Goal: Information Seeking & Learning: Learn about a topic

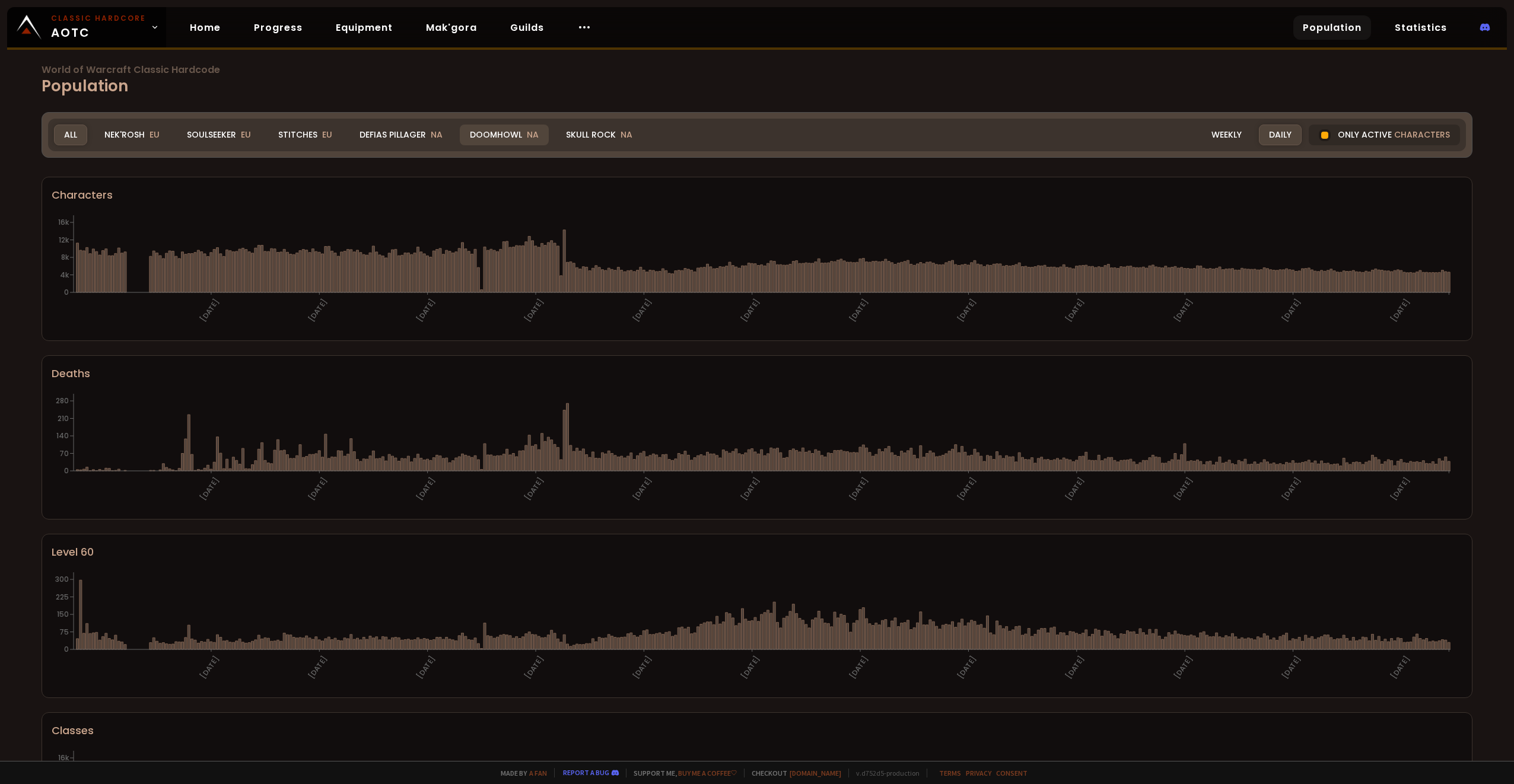
click at [497, 133] on div "Doomhowl NA" at bounding box center [504, 135] width 89 height 21
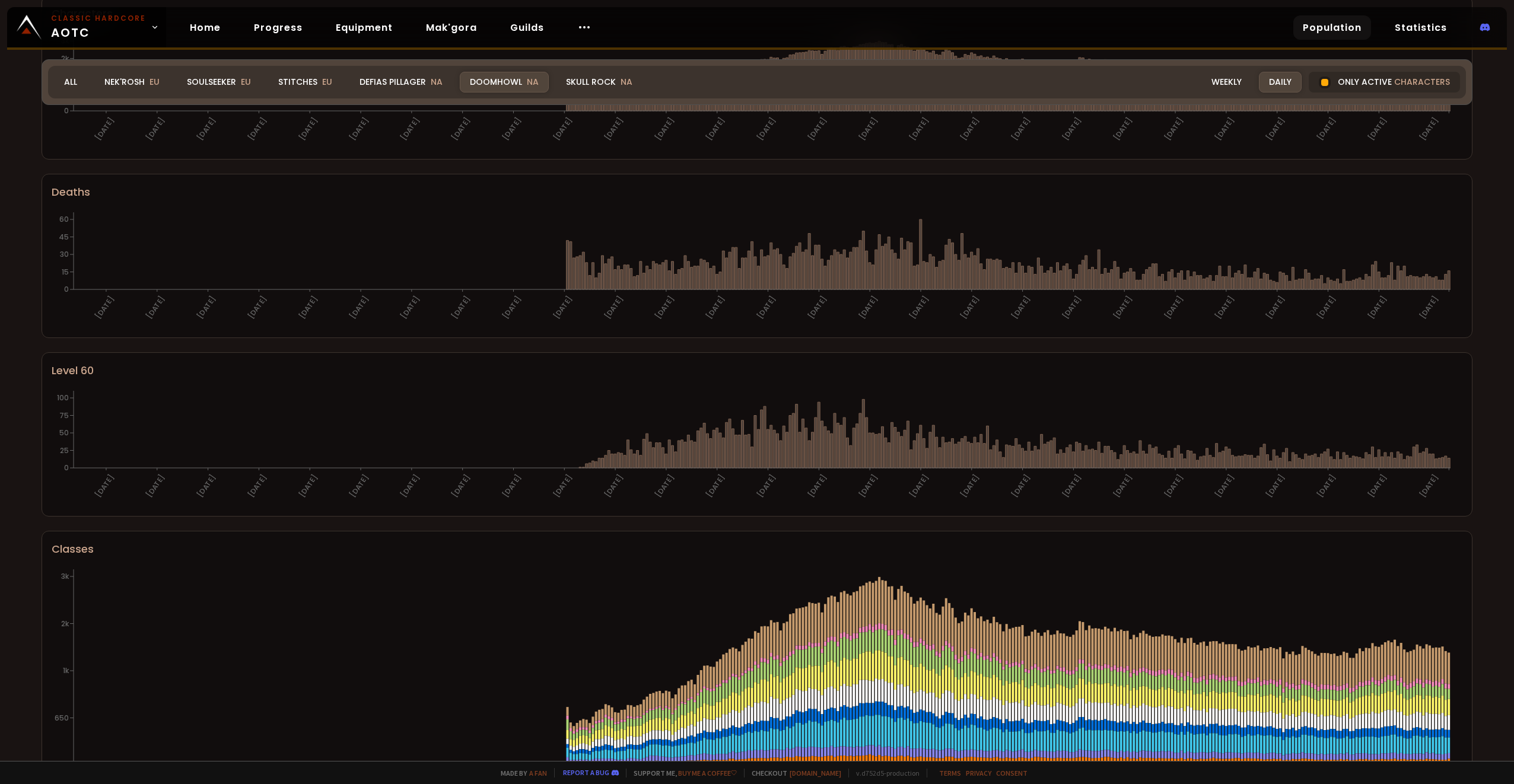
scroll to position [70, 0]
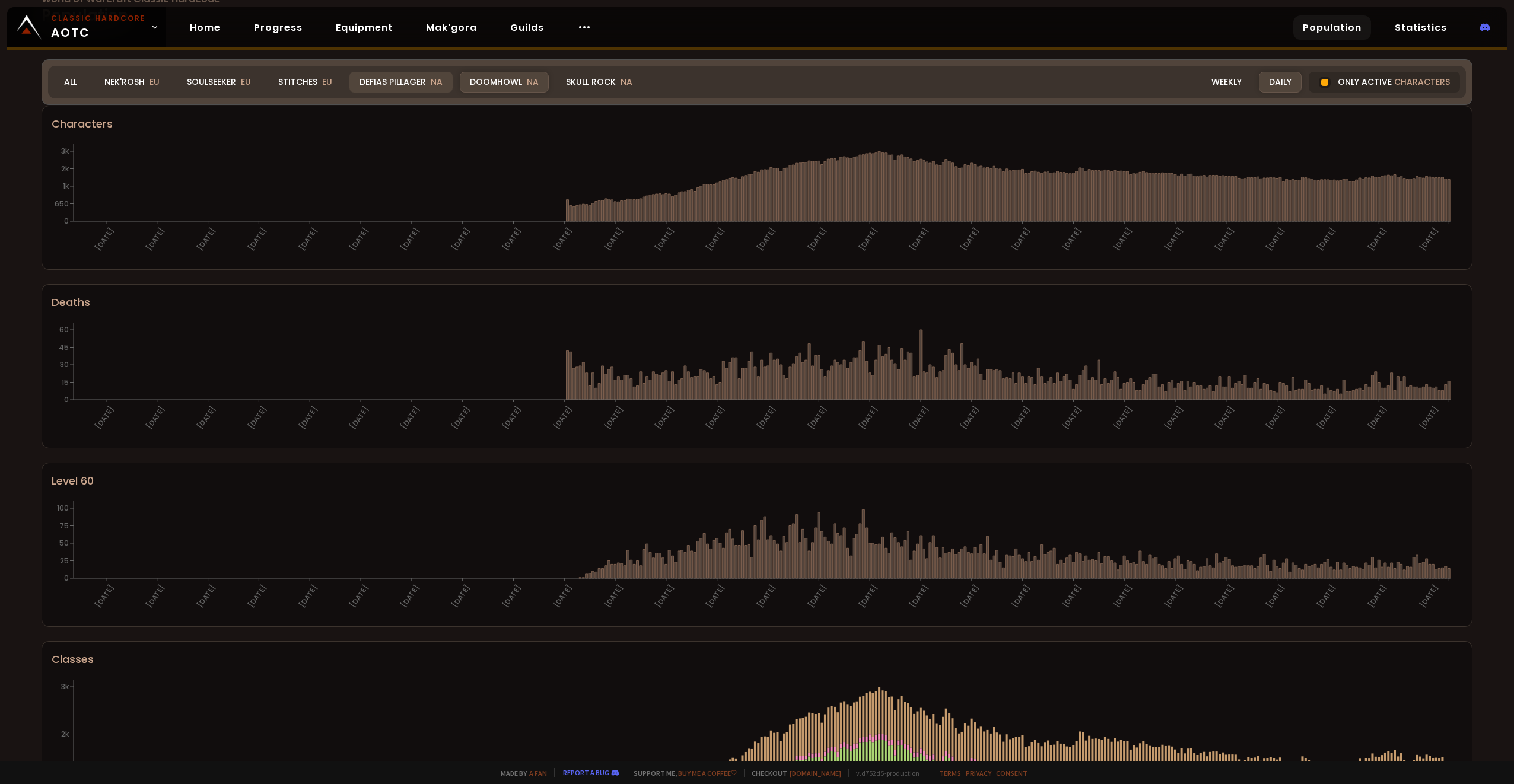
click at [406, 78] on div "Defias Pillager NA" at bounding box center [401, 82] width 103 height 21
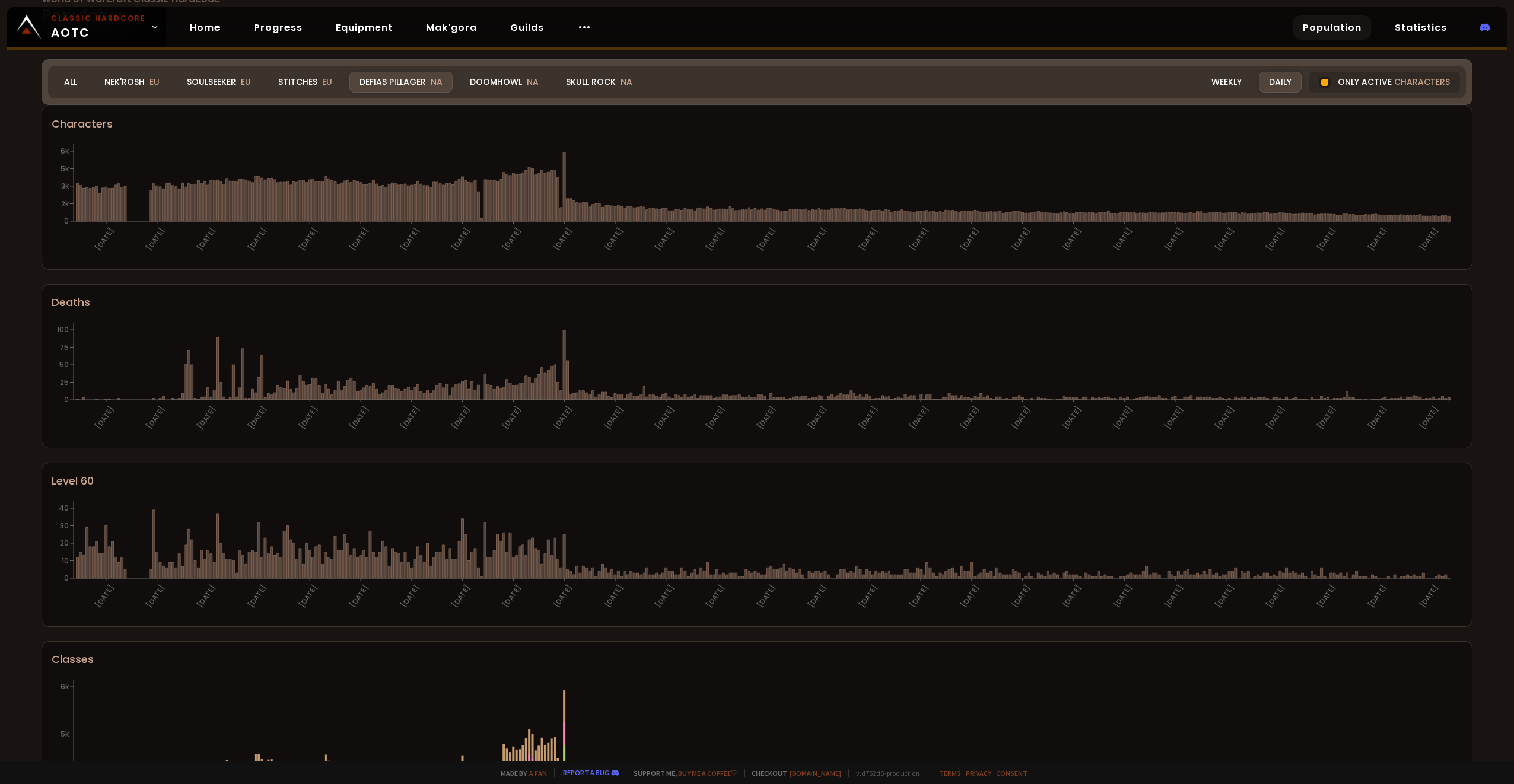
scroll to position [426, 0]
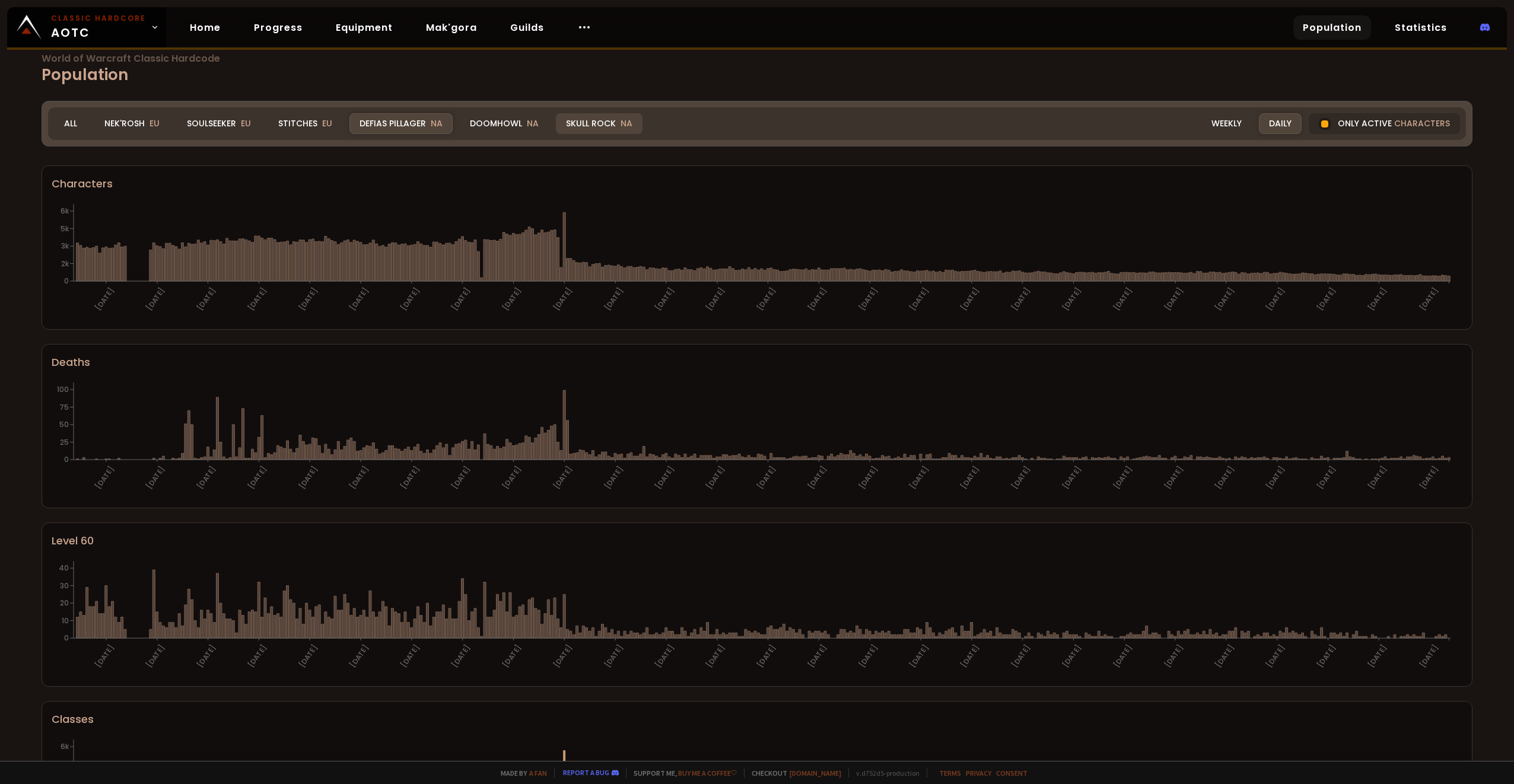
click at [579, 121] on div "Skull Rock NA" at bounding box center [599, 123] width 87 height 21
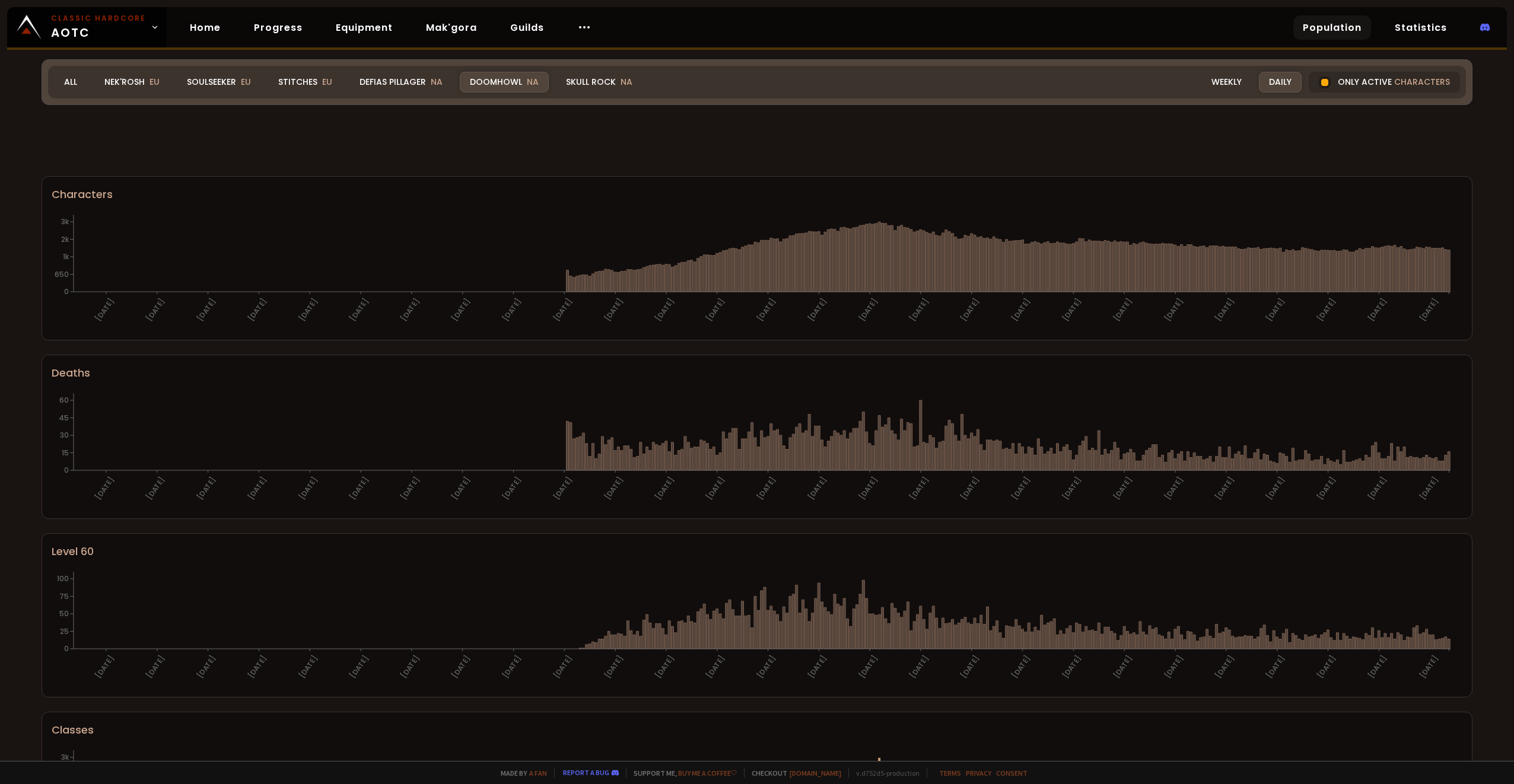
scroll to position [426, 0]
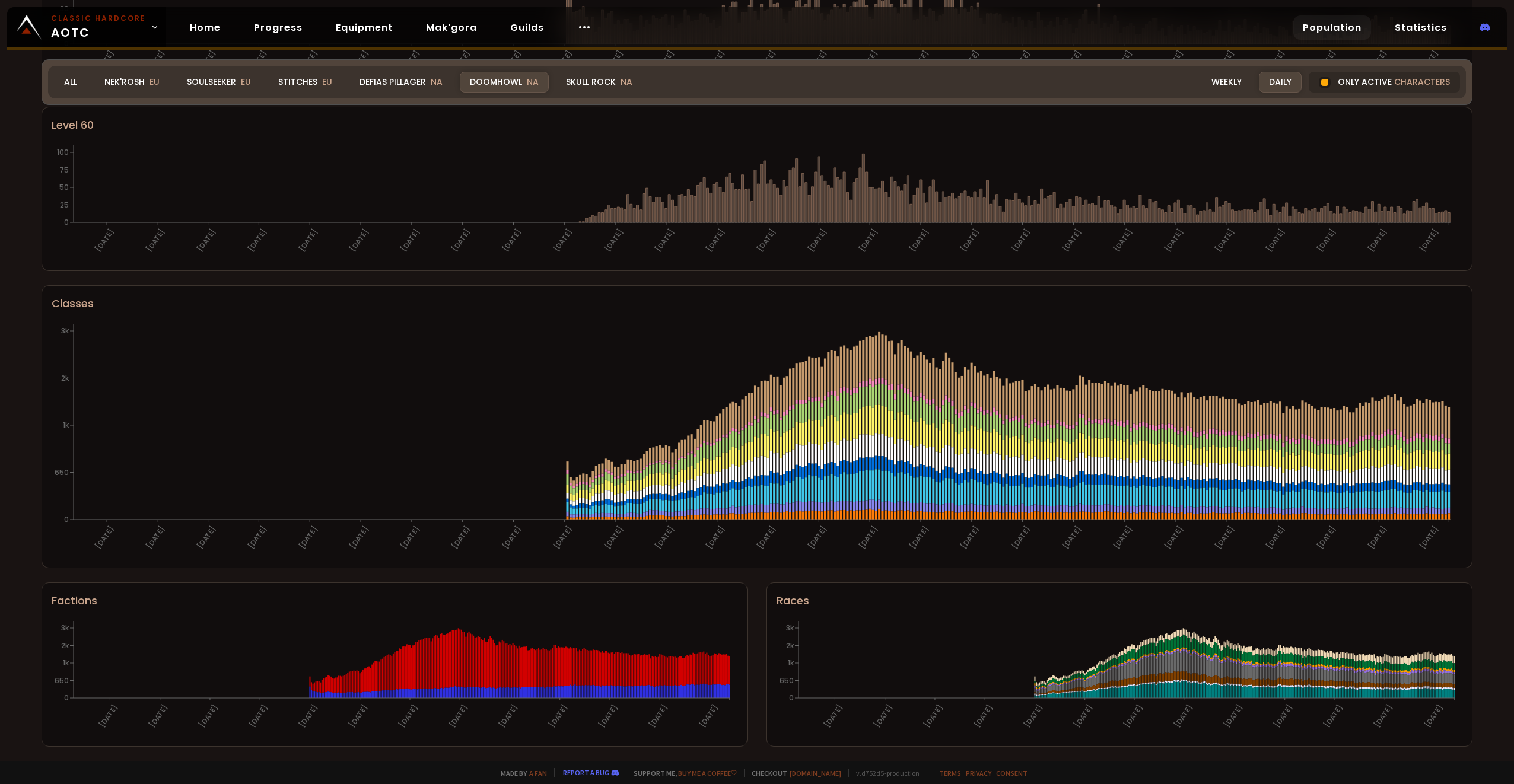
drag, startPoint x: 1426, startPoint y: 84, endPoint x: 1376, endPoint y: 126, distance: 65.3
click at [1426, 83] on span "characters" at bounding box center [1422, 82] width 56 height 13
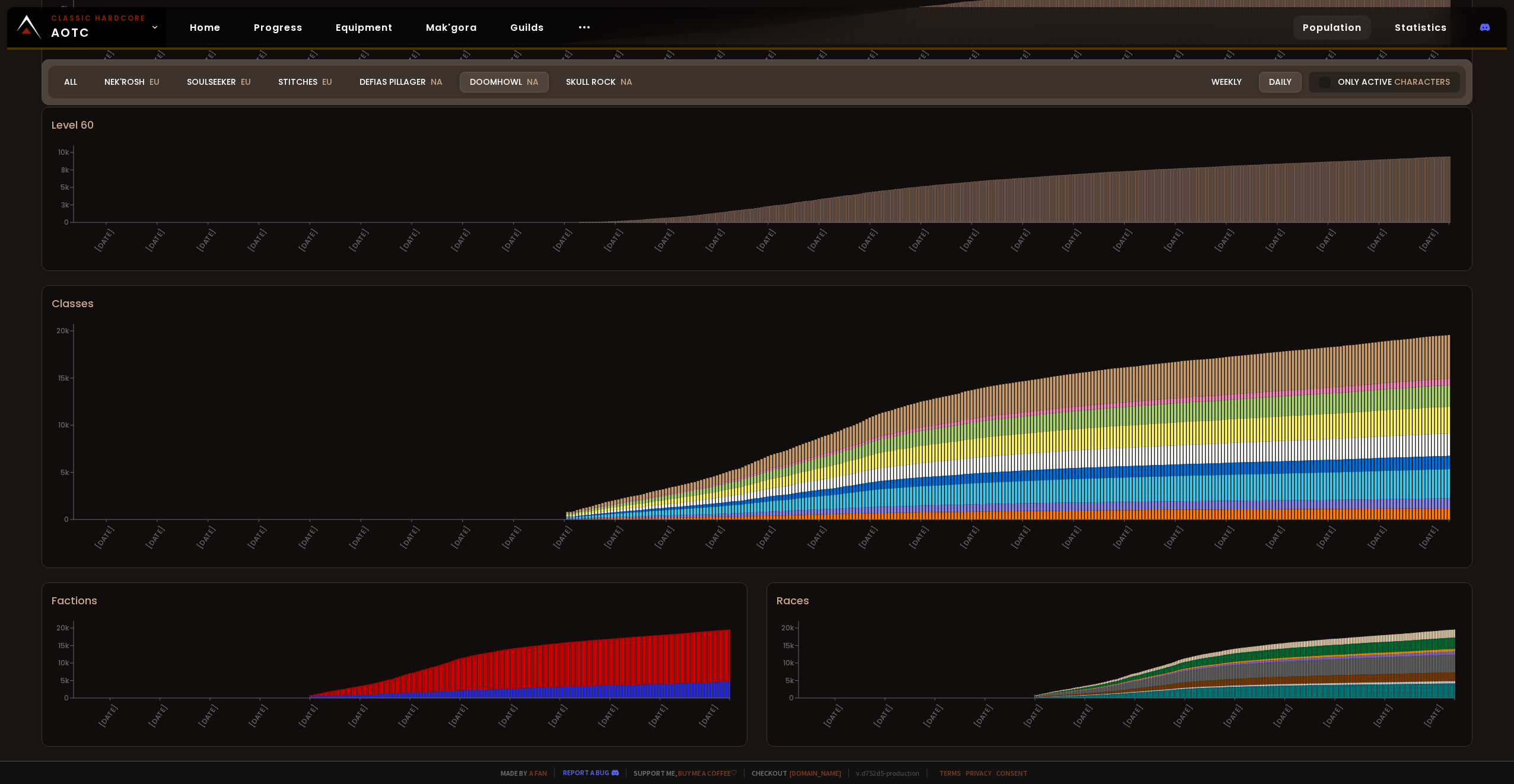
click at [1365, 83] on div "Only active characters" at bounding box center [1384, 82] width 151 height 21
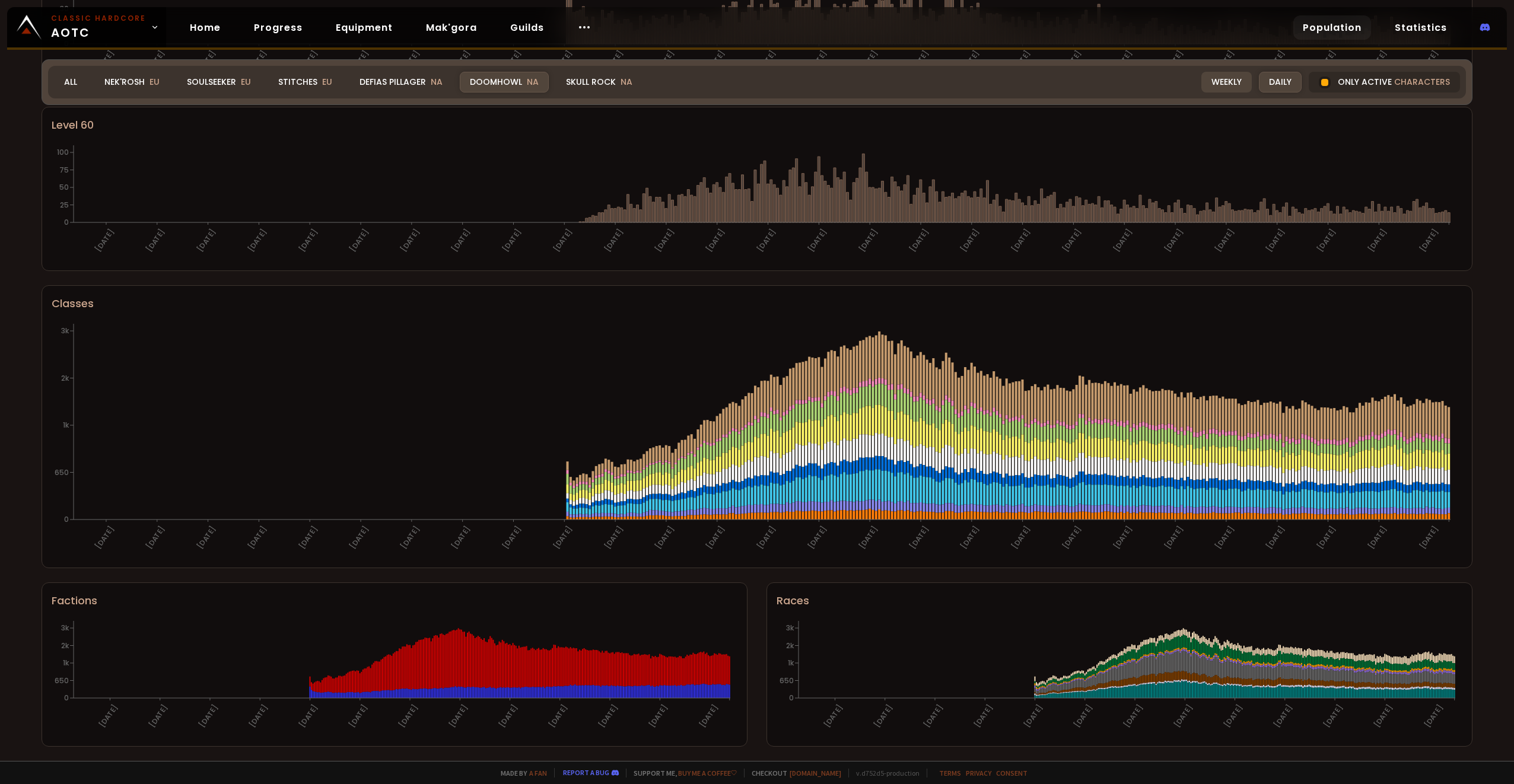
click at [1232, 81] on div "Weekly" at bounding box center [1227, 82] width 50 height 21
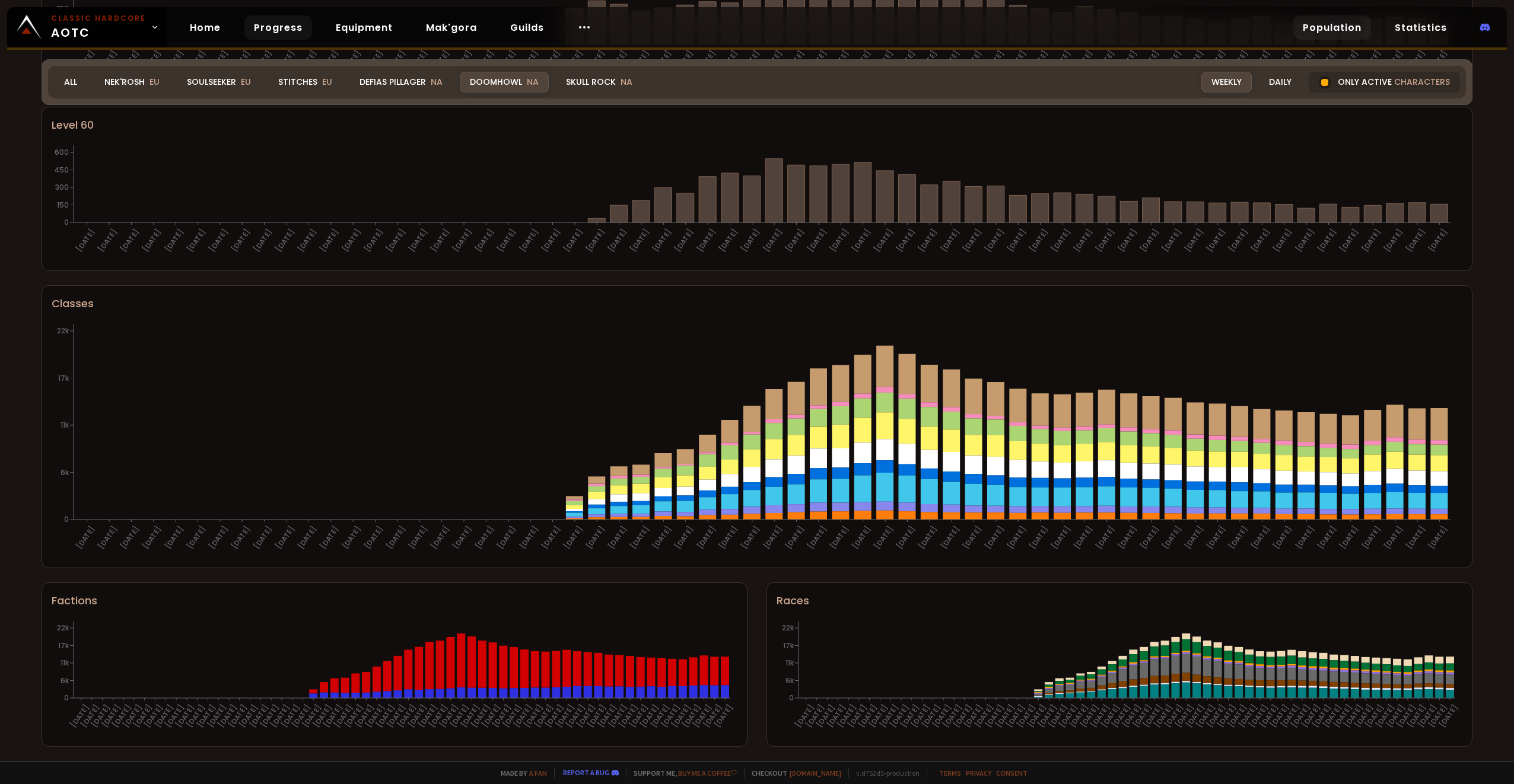
click at [273, 38] on link "Progress" at bounding box center [278, 27] width 68 height 24
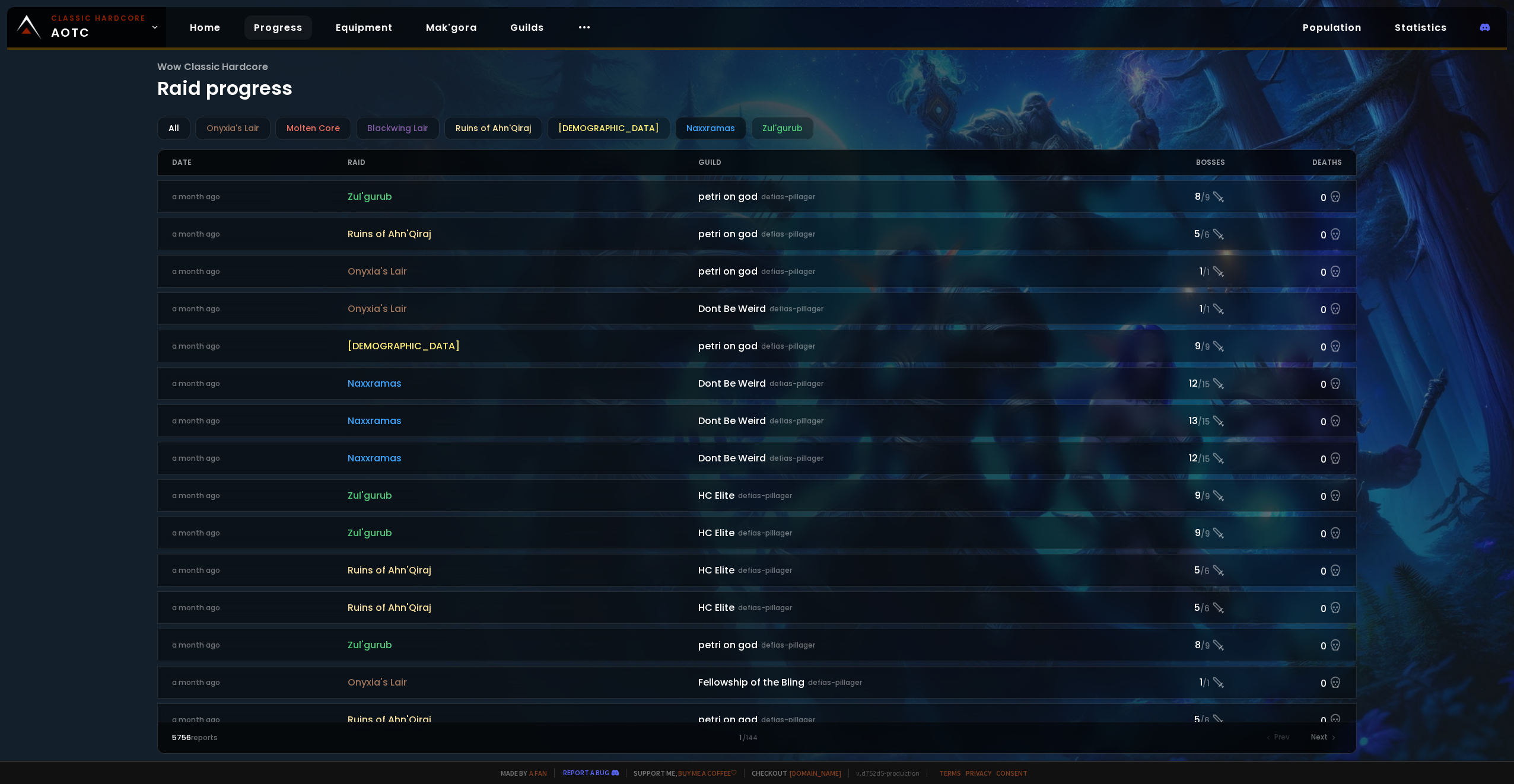
click at [675, 128] on div "Naxxramas" at bounding box center [710, 128] width 71 height 23
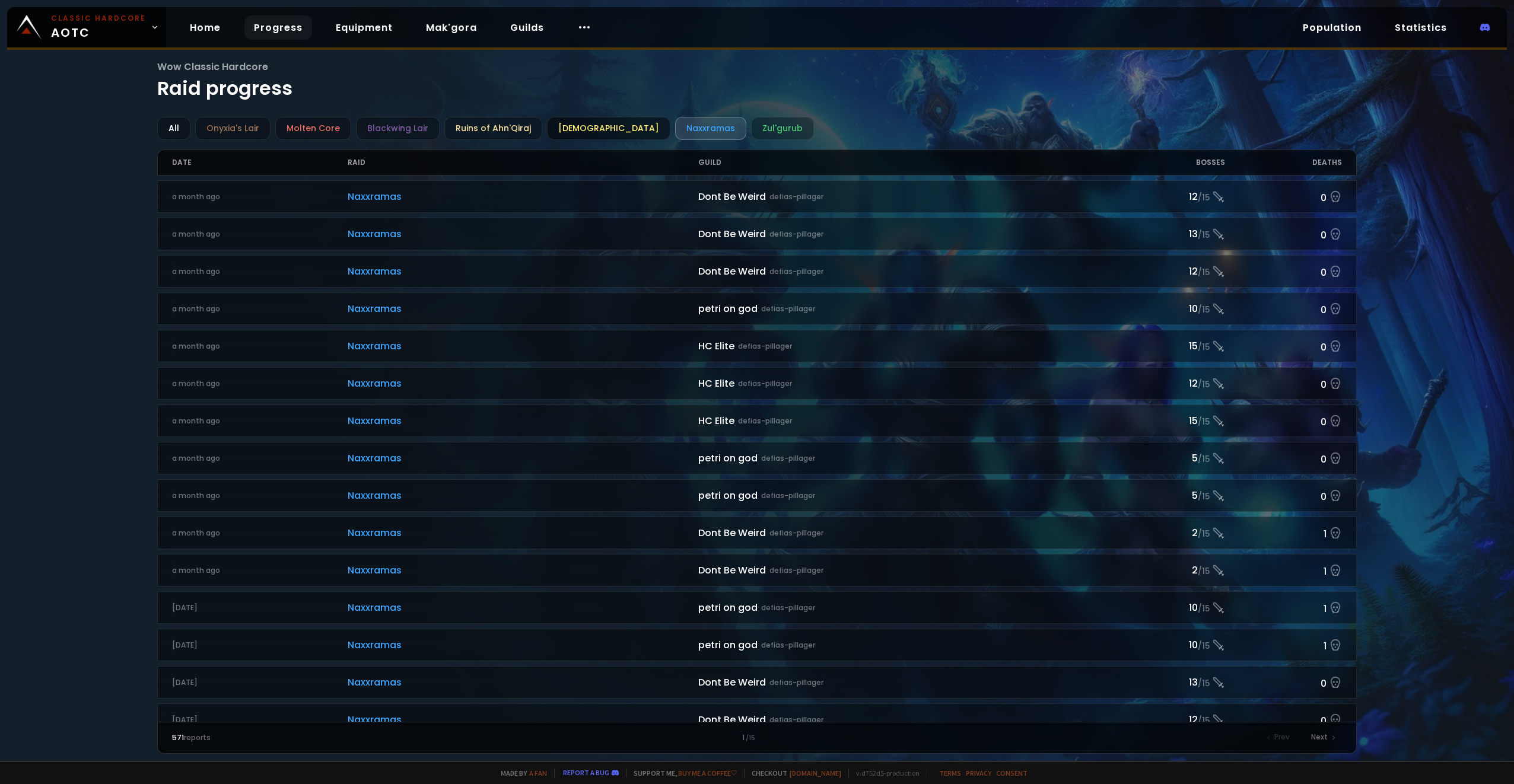
click at [605, 126] on div "Ahn'Qiraj Temple" at bounding box center [608, 128] width 123 height 23
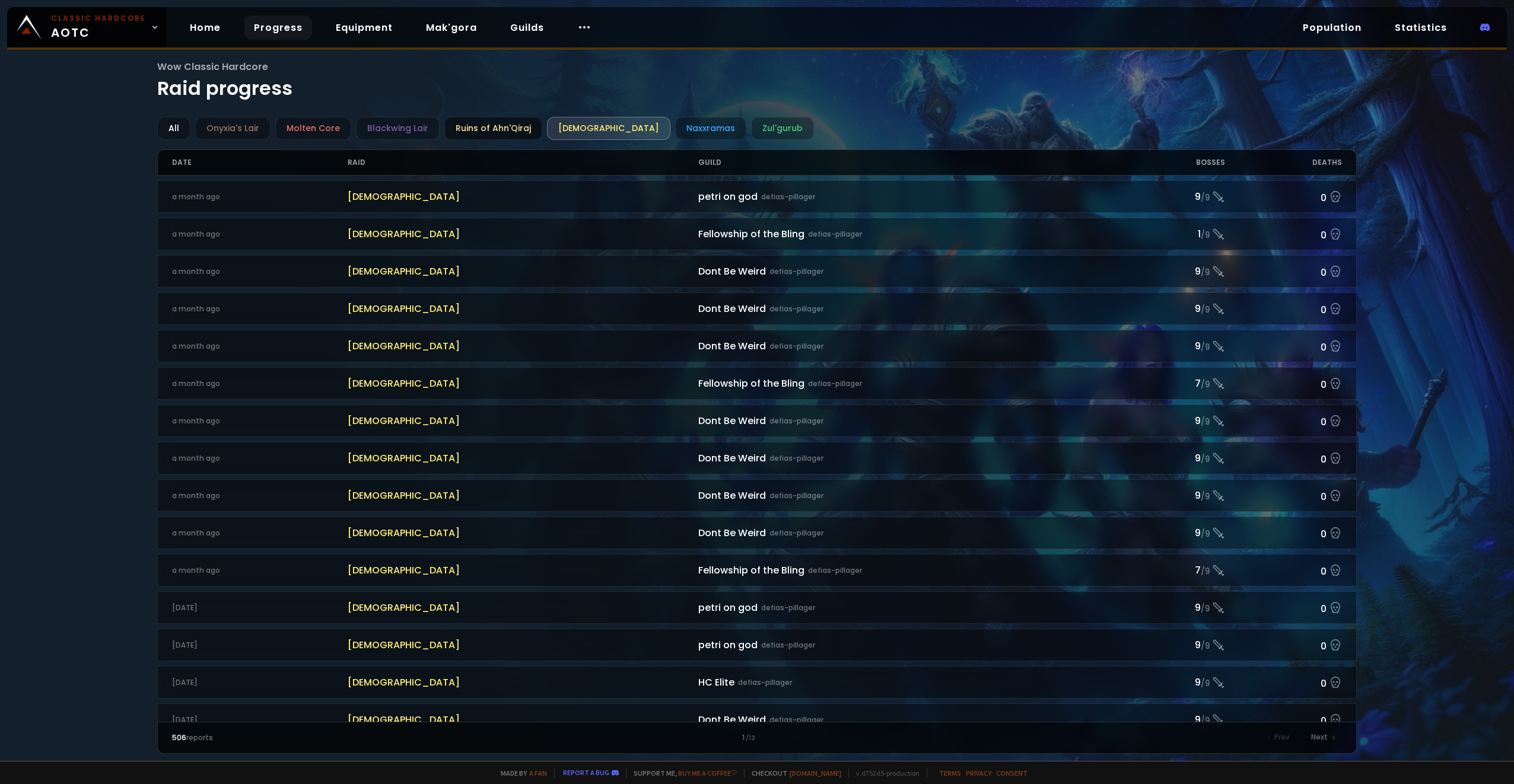
click at [493, 123] on div "Ruins of Ahn'Qiraj" at bounding box center [493, 128] width 98 height 23
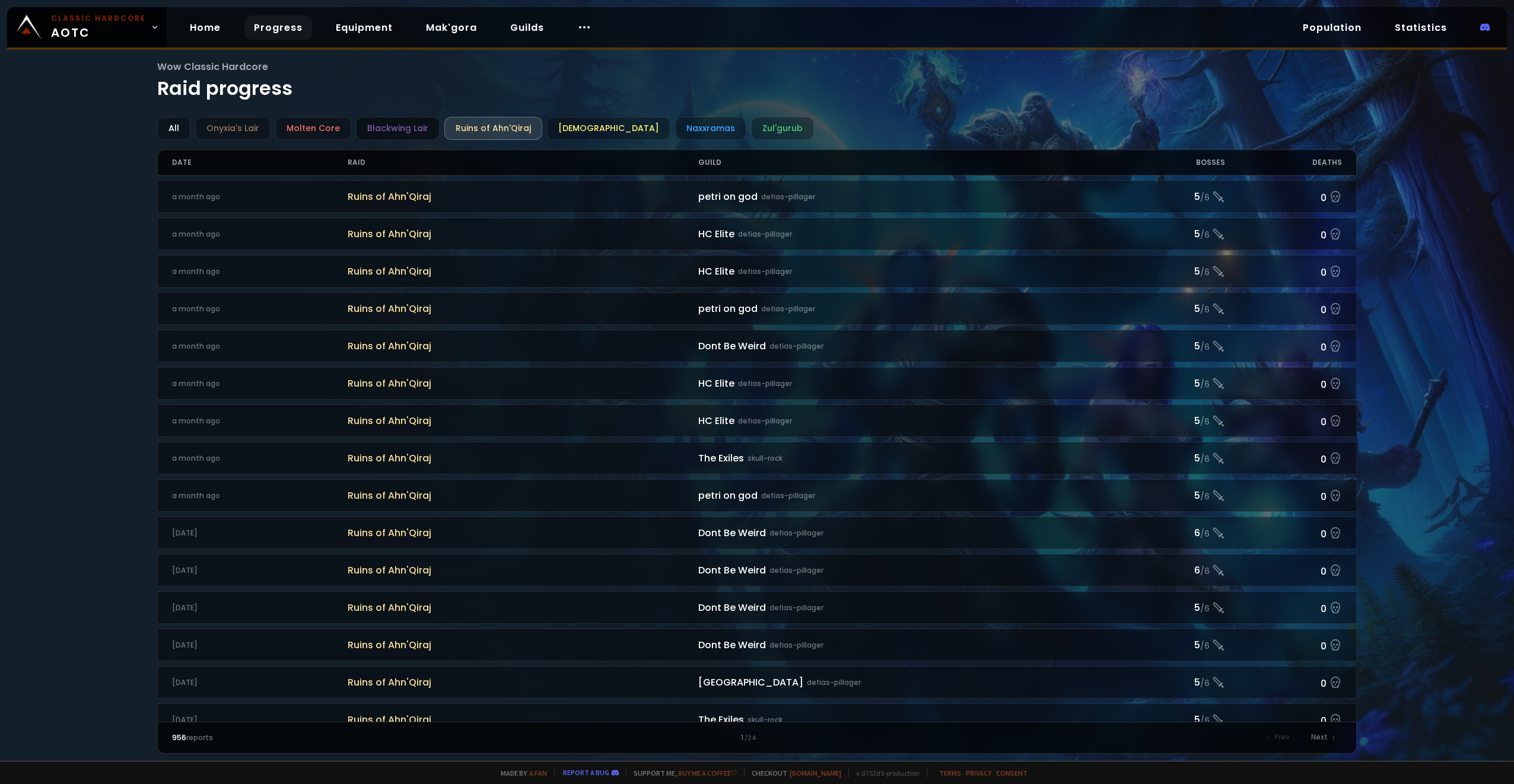
click at [403, 135] on div "Blackwing Lair" at bounding box center [398, 128] width 84 height 23
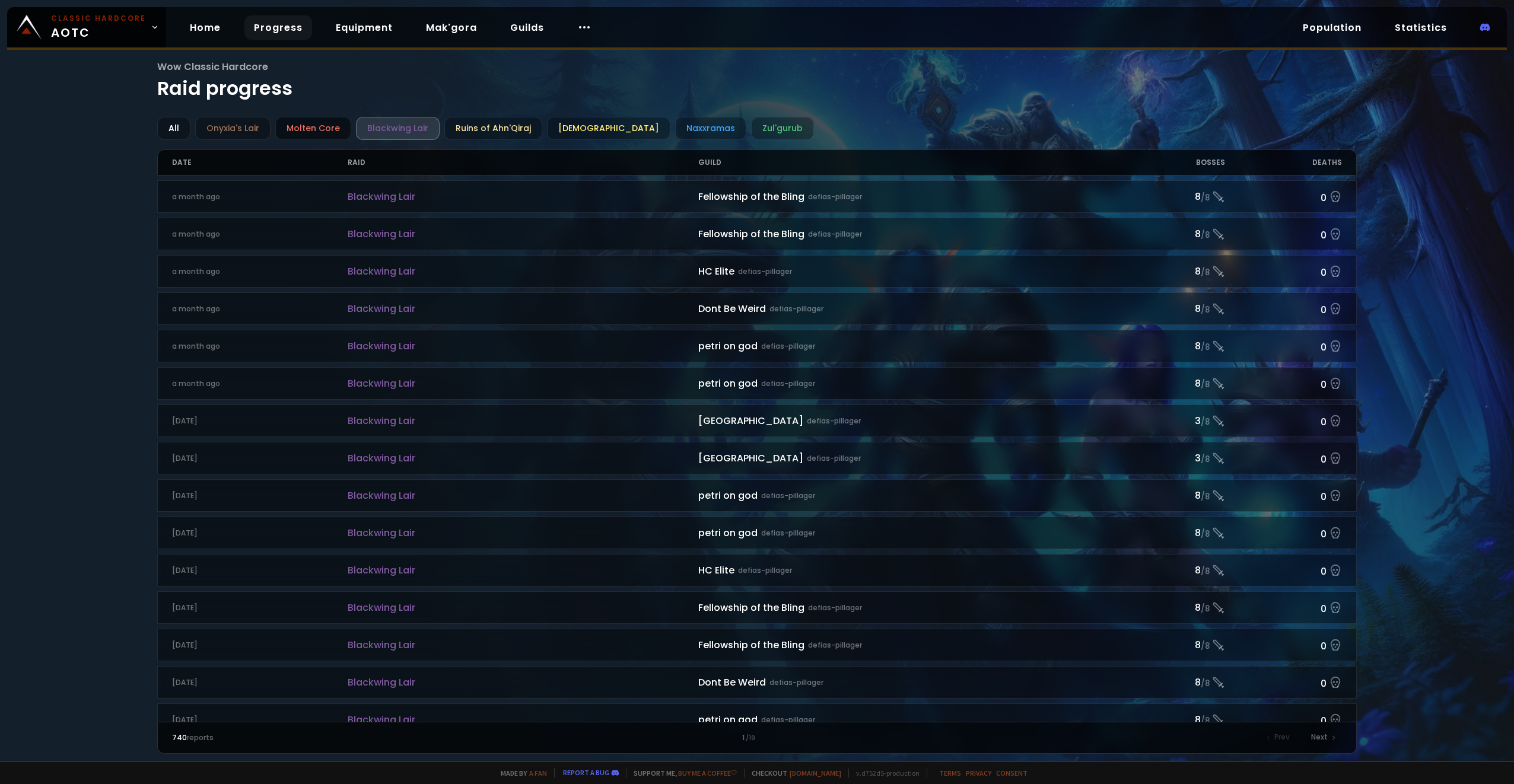
click at [304, 135] on div "Molten Core" at bounding box center [313, 128] width 76 height 23
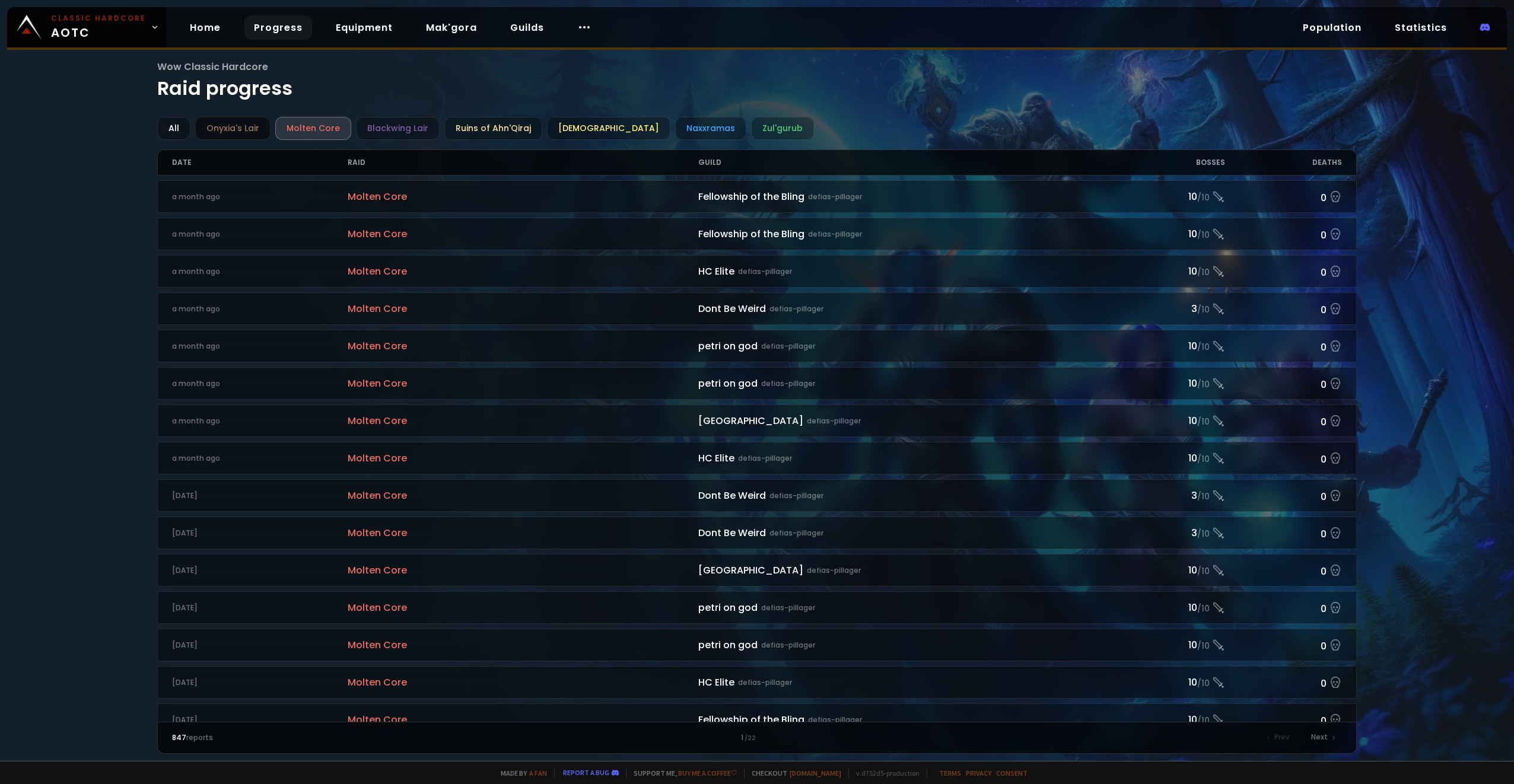
click at [251, 137] on div "Onyxia's Lair" at bounding box center [233, 128] width 75 height 23
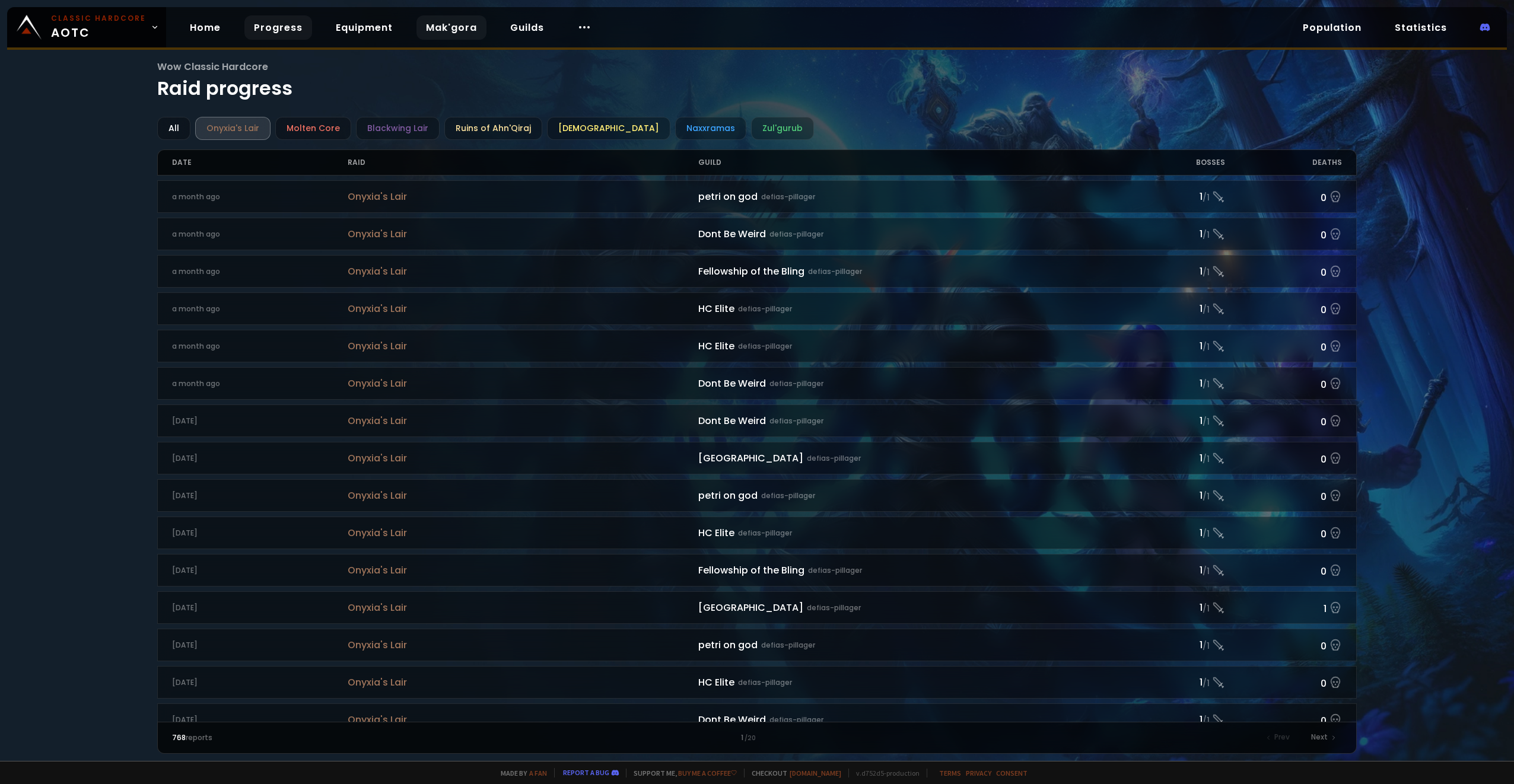
click at [453, 25] on link "Mak'gora" at bounding box center [451, 27] width 70 height 24
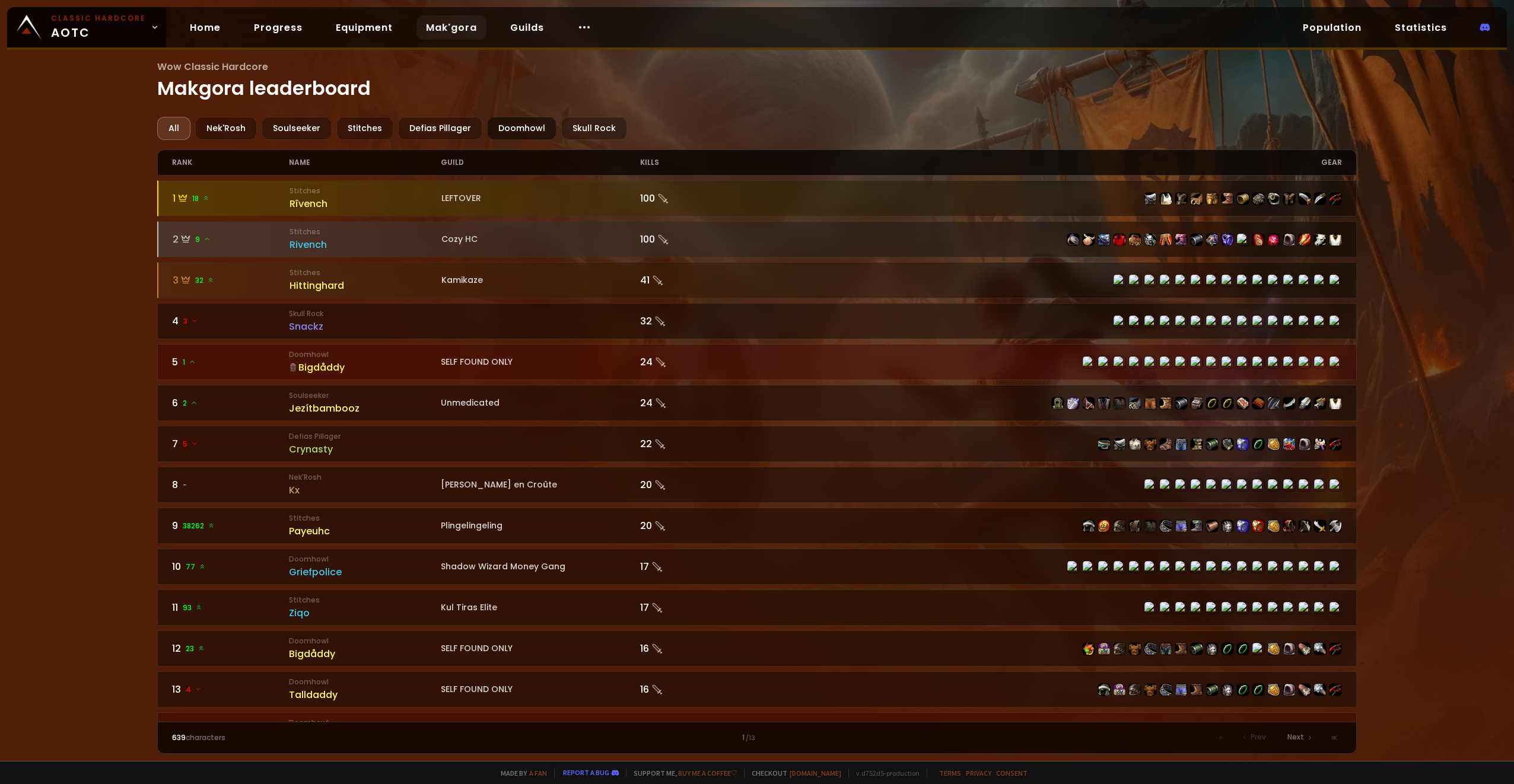
click at [524, 126] on div "Doomhowl" at bounding box center [521, 128] width 69 height 23
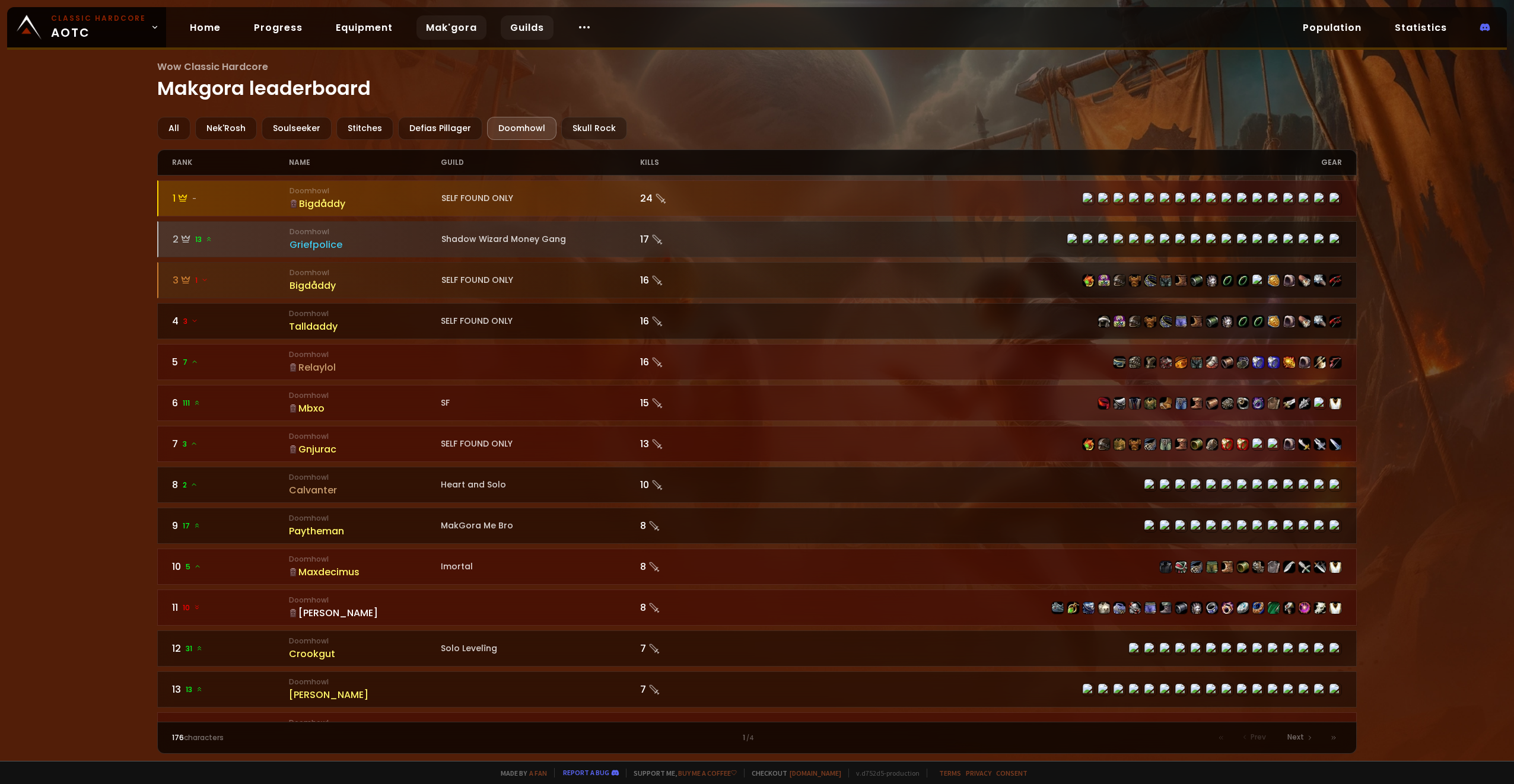
click at [531, 25] on link "Guilds" at bounding box center [527, 27] width 53 height 24
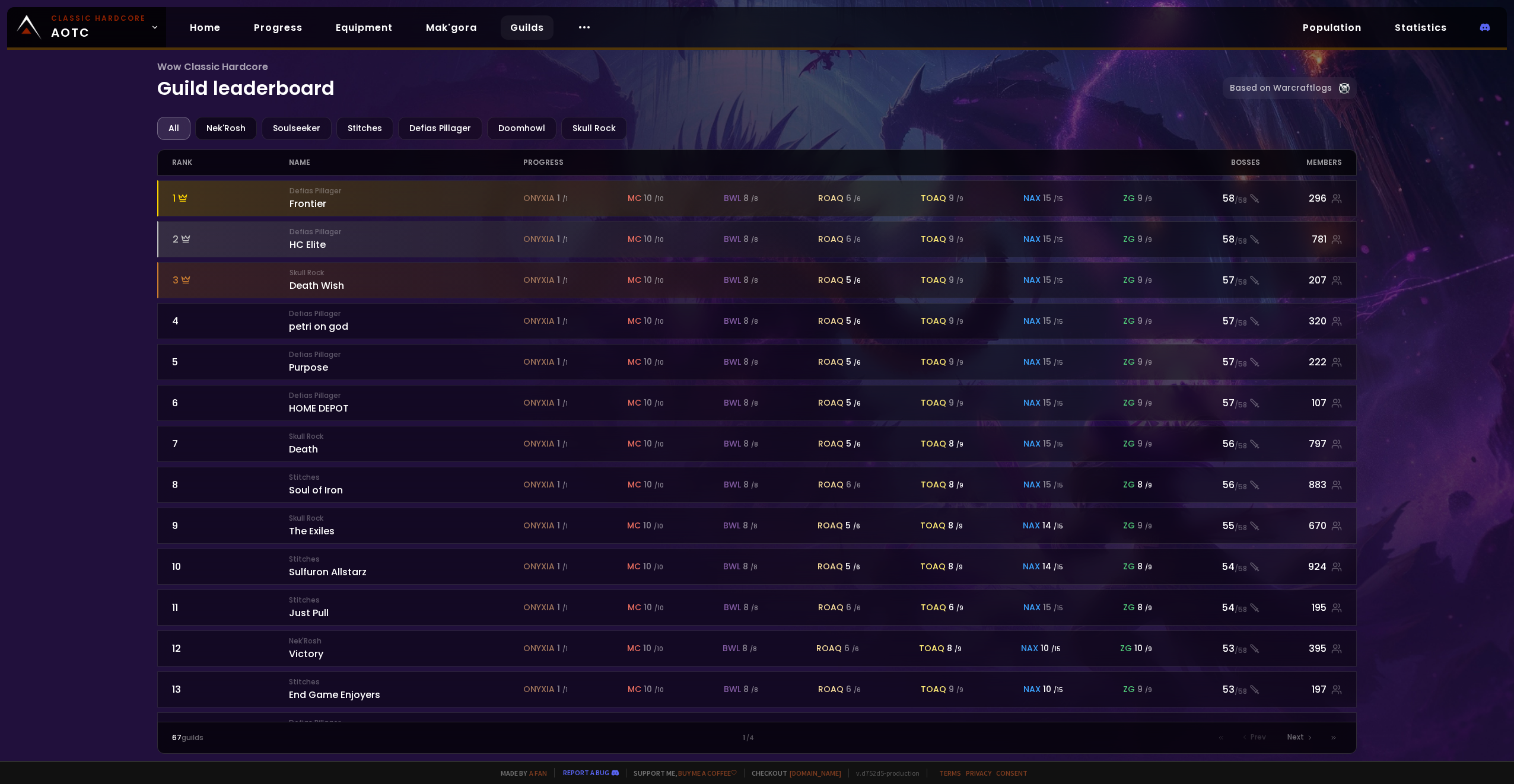
click at [220, 127] on div "Nek'Rosh" at bounding box center [226, 128] width 61 height 23
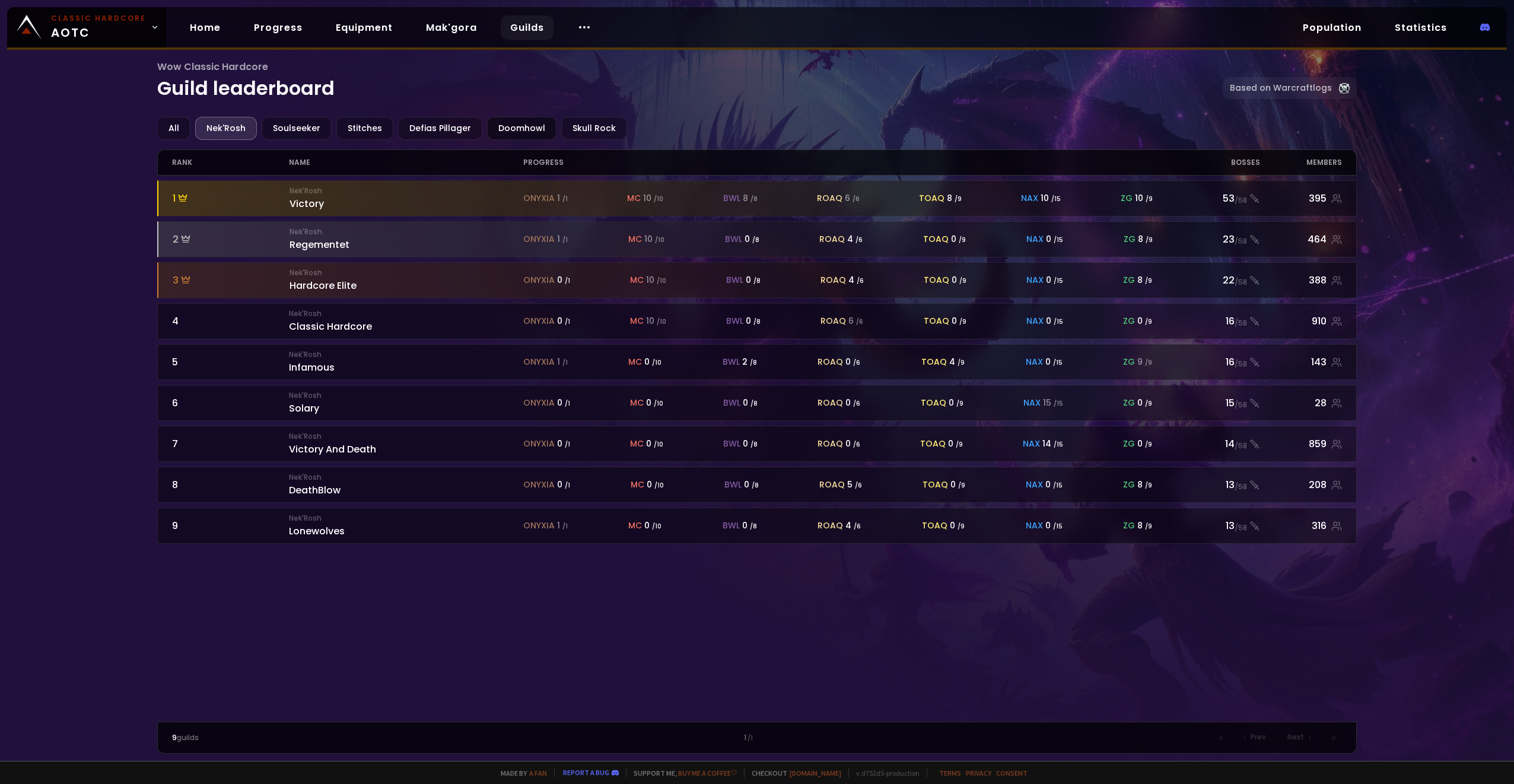
click at [514, 131] on div "Doomhowl" at bounding box center [521, 128] width 69 height 23
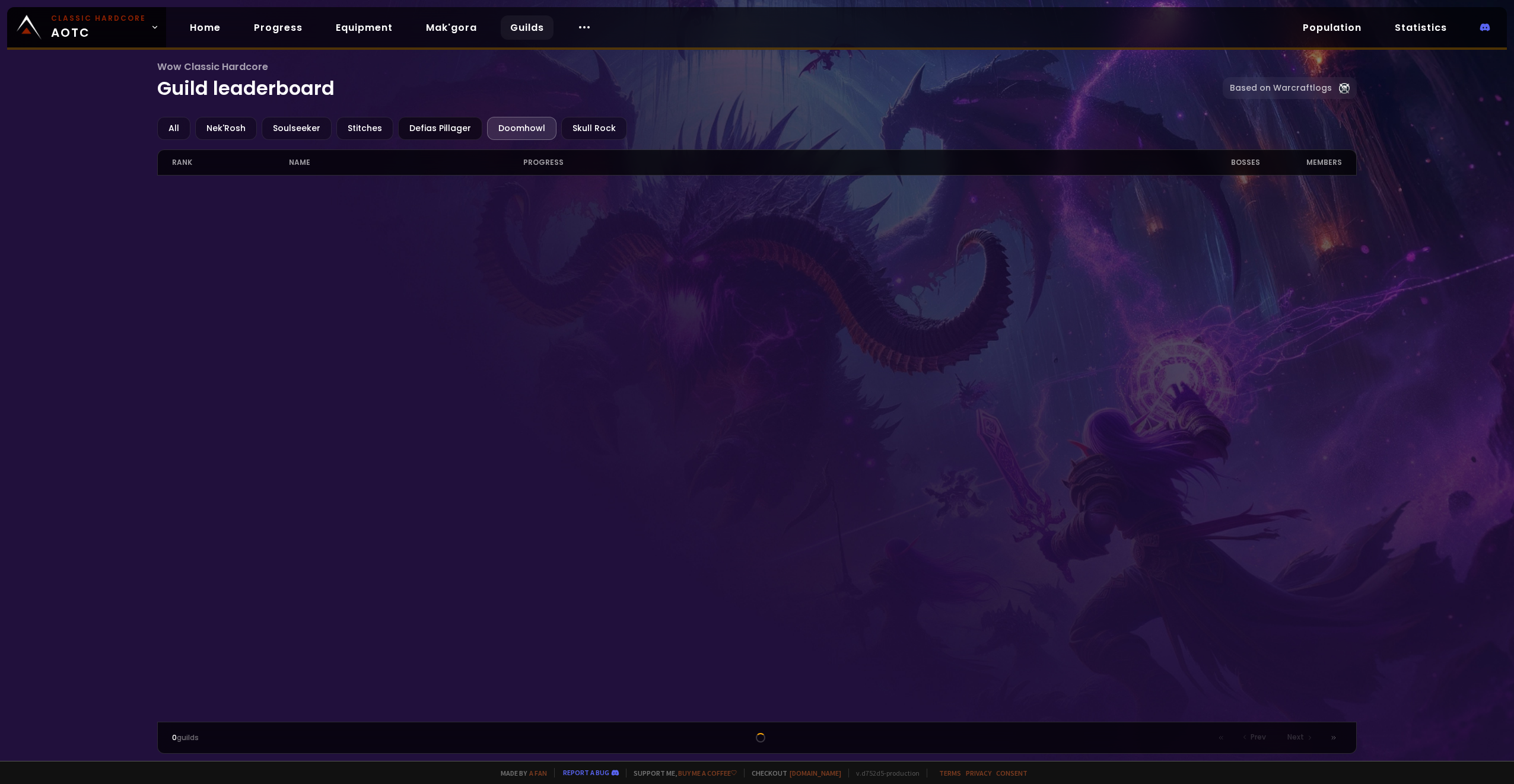
click at [431, 127] on div "Defias Pillager" at bounding box center [440, 128] width 84 height 23
click at [523, 128] on div "Doomhowl" at bounding box center [521, 128] width 69 height 23
